Goal: Information Seeking & Learning: Learn about a topic

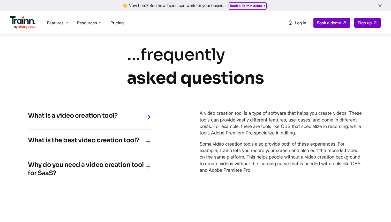
scroll to position [2241, 0]
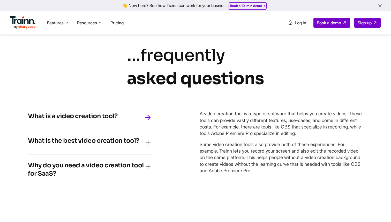
click at [133, 162] on h4 "Why do you need a video creation tool for SaaS?" at bounding box center [86, 169] width 116 height 17
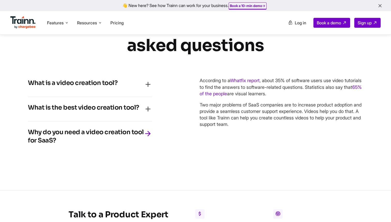
scroll to position [2274, 0]
click at [57, 24] on span "Features" at bounding box center [55, 23] width 17 height 6
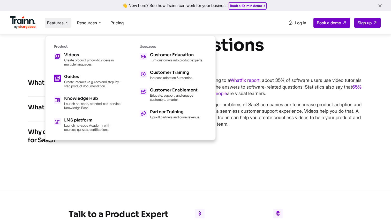
click at [73, 80] on p "Create interactive guides and step-by-step product documentation." at bounding box center [92, 84] width 57 height 8
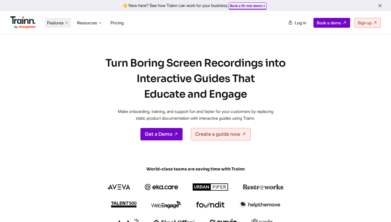
click at [57, 24] on span "Features" at bounding box center [55, 23] width 17 height 6
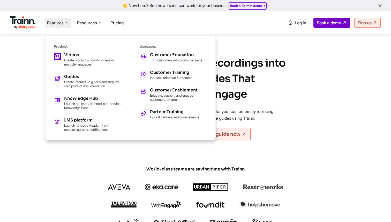
click at [62, 54] on link "Videos Create product & how-to videos in multiple languages." at bounding box center [87, 59] width 67 height 13
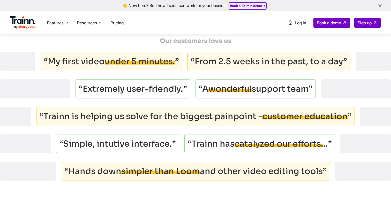
scroll to position [1633, 0]
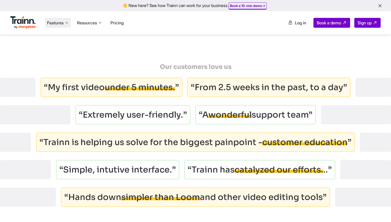
click at [57, 24] on span "Features" at bounding box center [55, 23] width 17 height 6
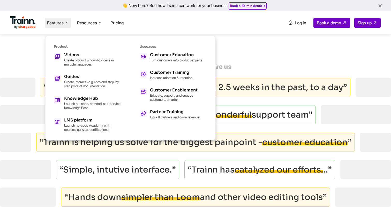
click at [159, 24] on ul "Features Product Videos Create product & how-to videos in multiple languages. G…" at bounding box center [102, 22] width 185 height 15
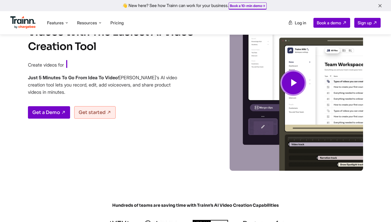
scroll to position [0, 0]
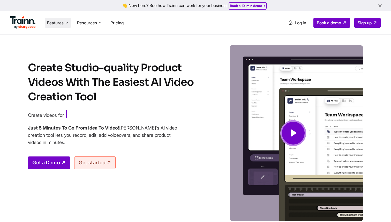
click at [58, 22] on span "Features" at bounding box center [55, 23] width 17 height 6
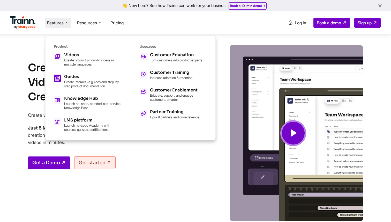
click at [64, 80] on p "Create interactive guides and step-by-step product documentation." at bounding box center [92, 84] width 57 height 8
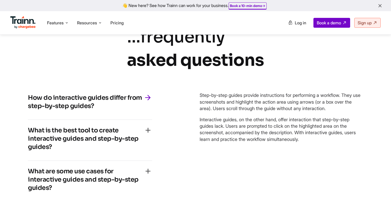
scroll to position [1090, 0]
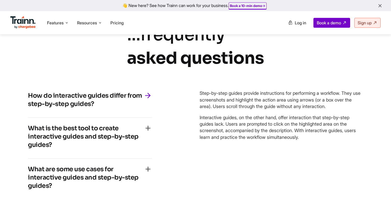
click at [67, 152] on div "What is the best tool to create interactive guides and step-by-step guides?" at bounding box center [90, 138] width 124 height 28
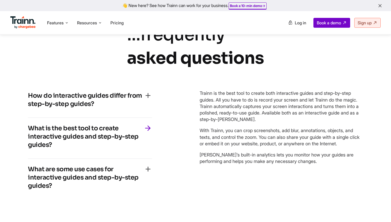
click at [67, 181] on h4 "What are some use cases for interactive guides and step-by-step guides?" at bounding box center [86, 177] width 116 height 25
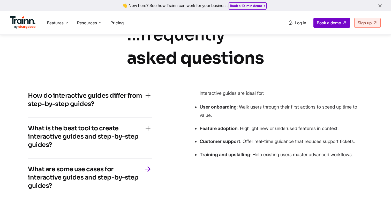
click at [71, 147] on h4 "What is the best tool to create interactive guides and step-by-step guides?" at bounding box center [86, 136] width 116 height 25
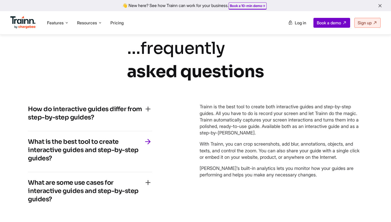
scroll to position [1112, 0]
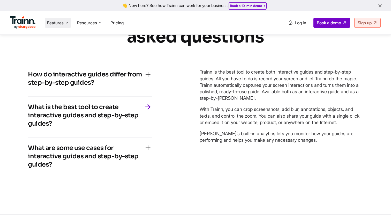
click at [55, 25] on span "Features" at bounding box center [55, 23] width 17 height 6
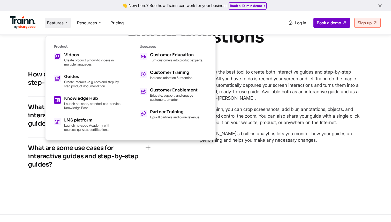
click at [76, 104] on p "Launch no-code, branded, self-service Knowledge Base." at bounding box center [92, 105] width 57 height 8
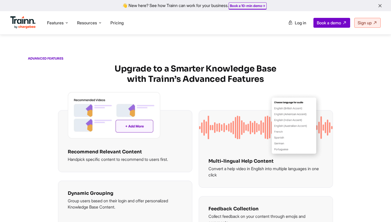
scroll to position [786, 0]
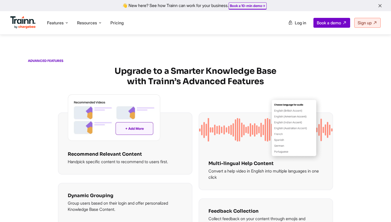
scroll to position [768, 0]
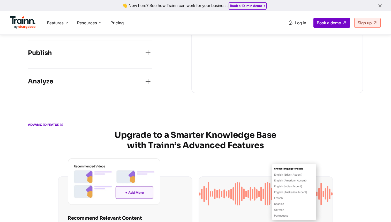
scroll to position [698, 0]
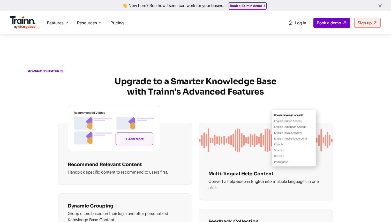
scroll to position [766, 0]
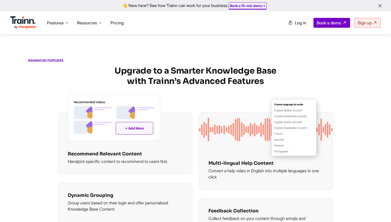
click at [53, 24] on div "Analyze" at bounding box center [90, 18] width 124 height 11
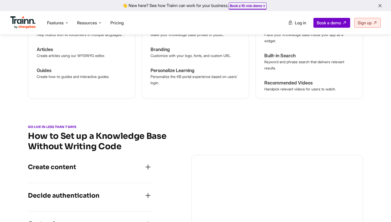
scroll to position [0, 0]
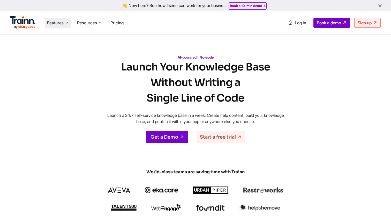
click at [59, 25] on span "Features" at bounding box center [55, 23] width 17 height 6
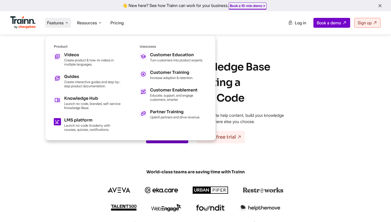
click at [91, 120] on h5 "LMS platform" at bounding box center [92, 120] width 57 height 4
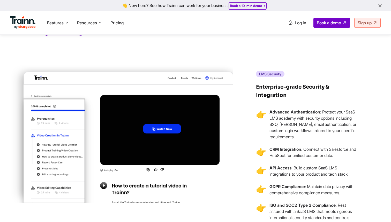
scroll to position [1458, 0]
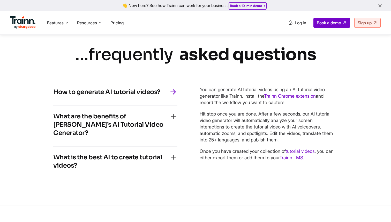
scroll to position [1147, 0]
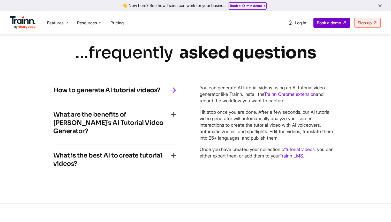
click at [122, 131] on h4 "What are the benefits of [PERSON_NAME]’s AI Tutorial Video Generator?" at bounding box center [111, 122] width 116 height 25
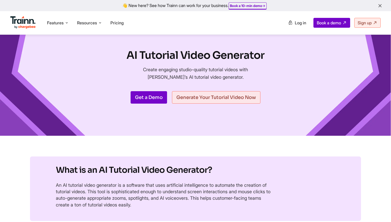
scroll to position [0, 0]
